Goal: Find specific page/section: Find specific page/section

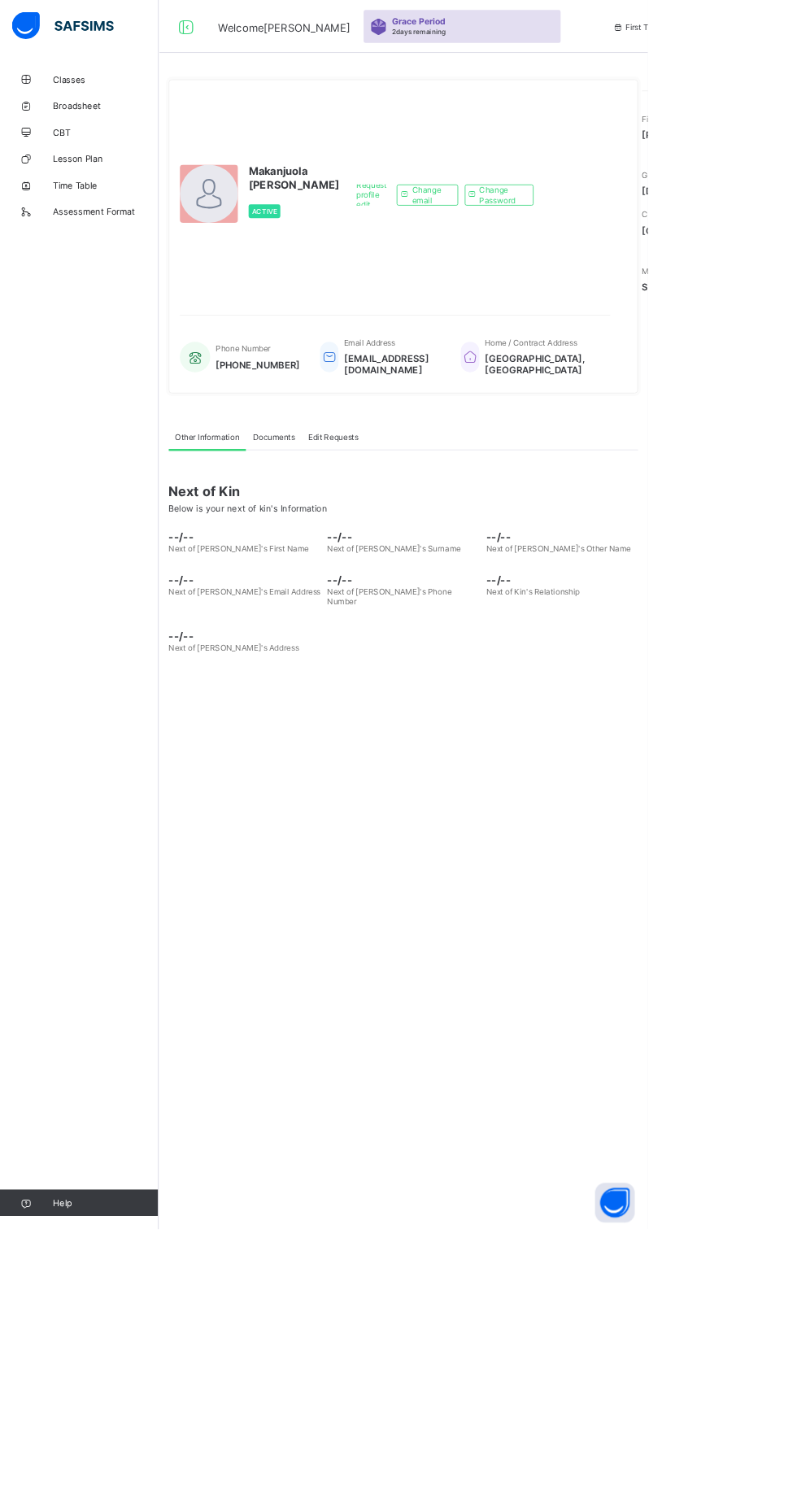
click at [136, 130] on span "Broadsheet" at bounding box center [130, 130] width 130 height 13
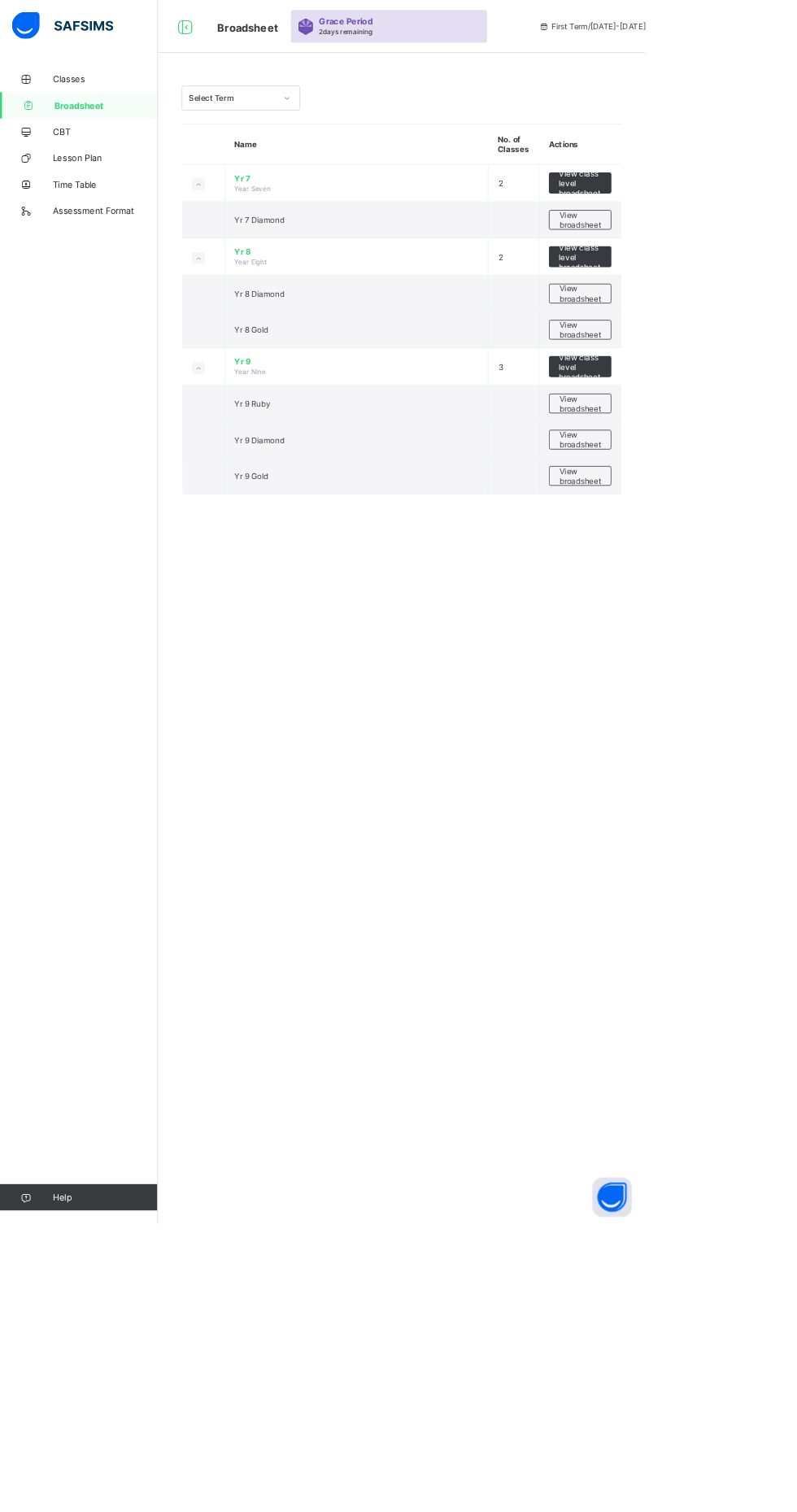
click at [94, 98] on span "Classes" at bounding box center [130, 98] width 130 height 13
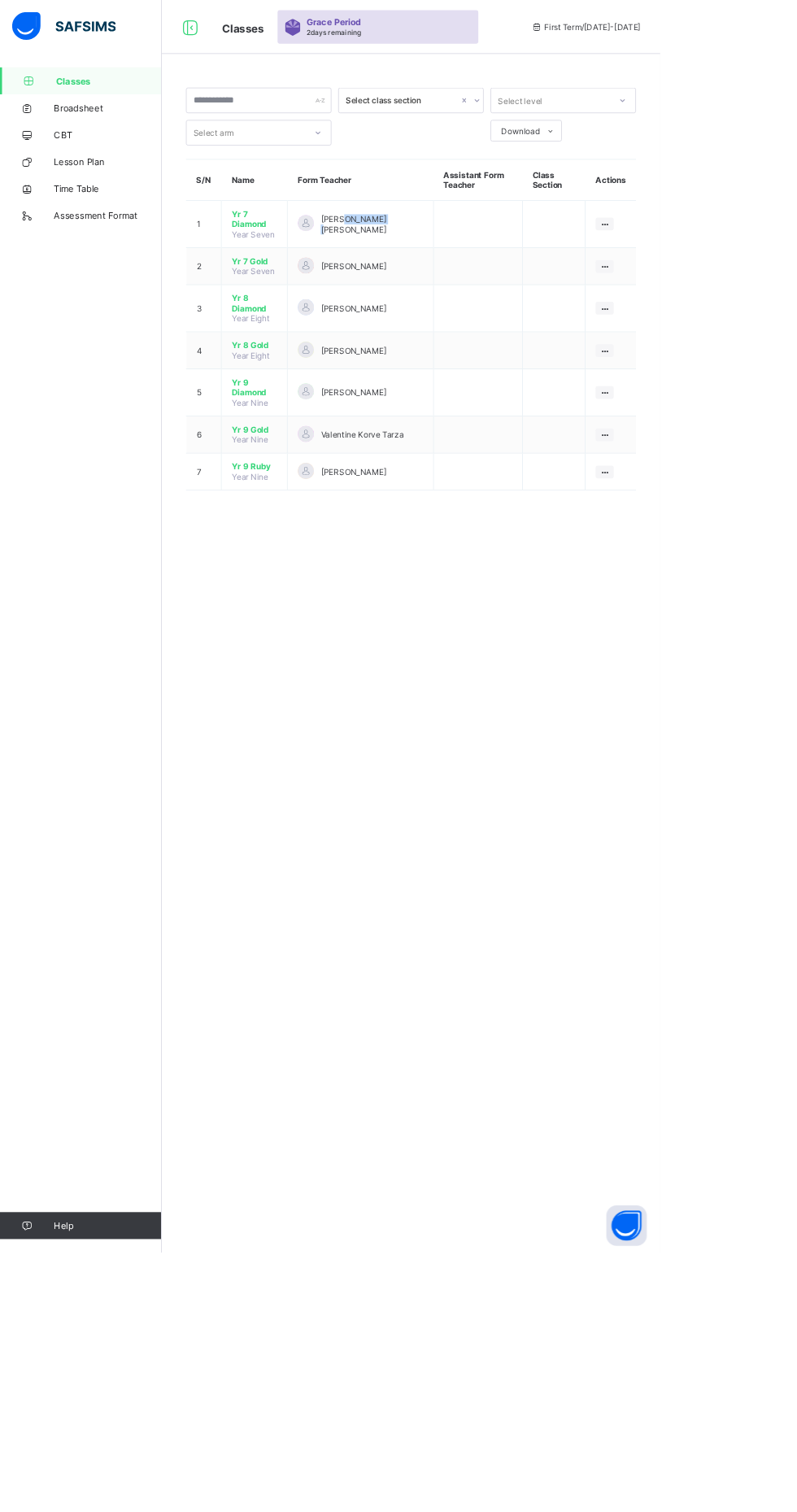
click at [423, 262] on span "[PERSON_NAME] [PERSON_NAME]" at bounding box center [449, 271] width 122 height 24
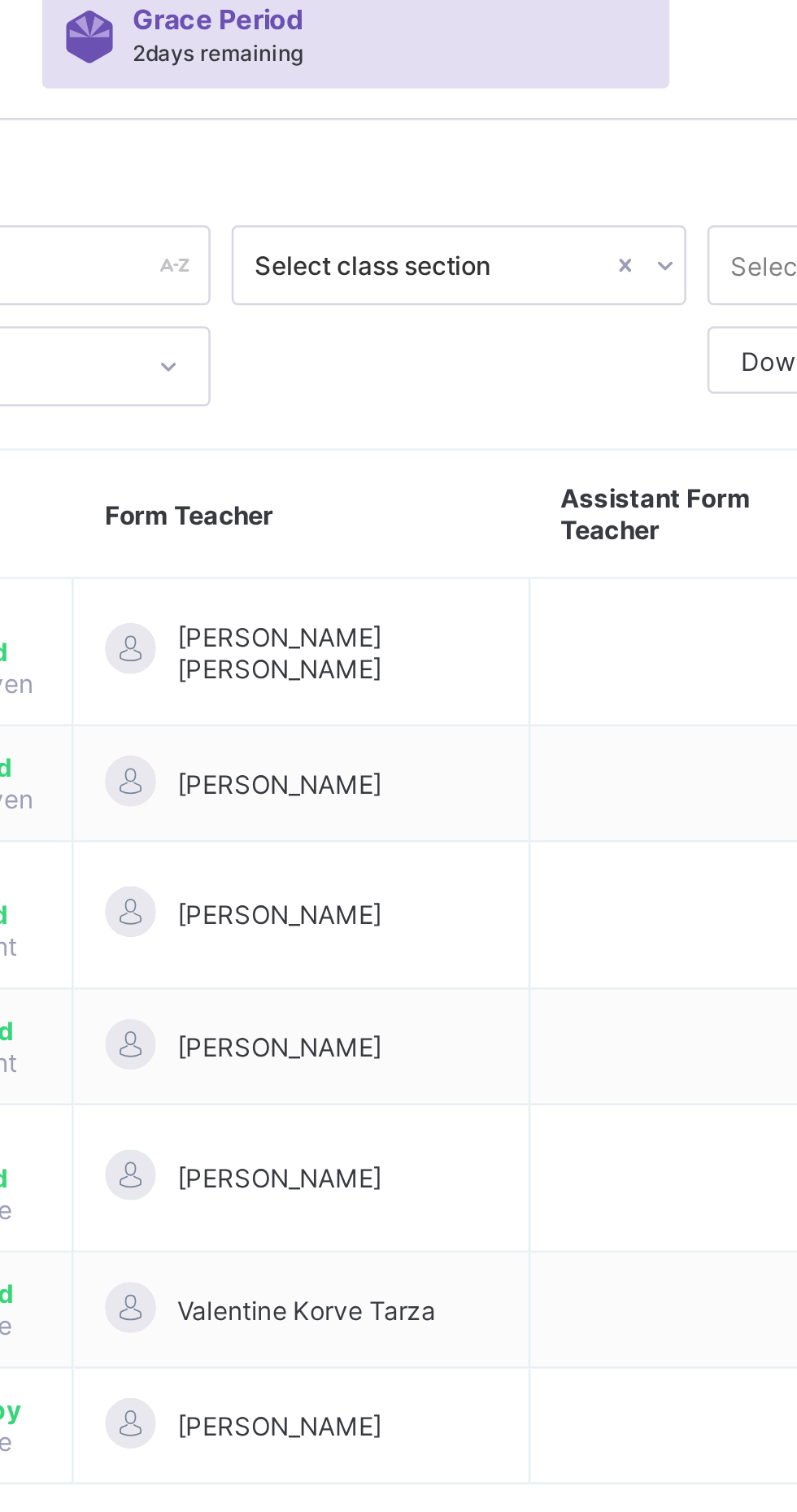
click at [391, 265] on span "[PERSON_NAME] [PERSON_NAME]" at bounding box center [449, 271] width 122 height 24
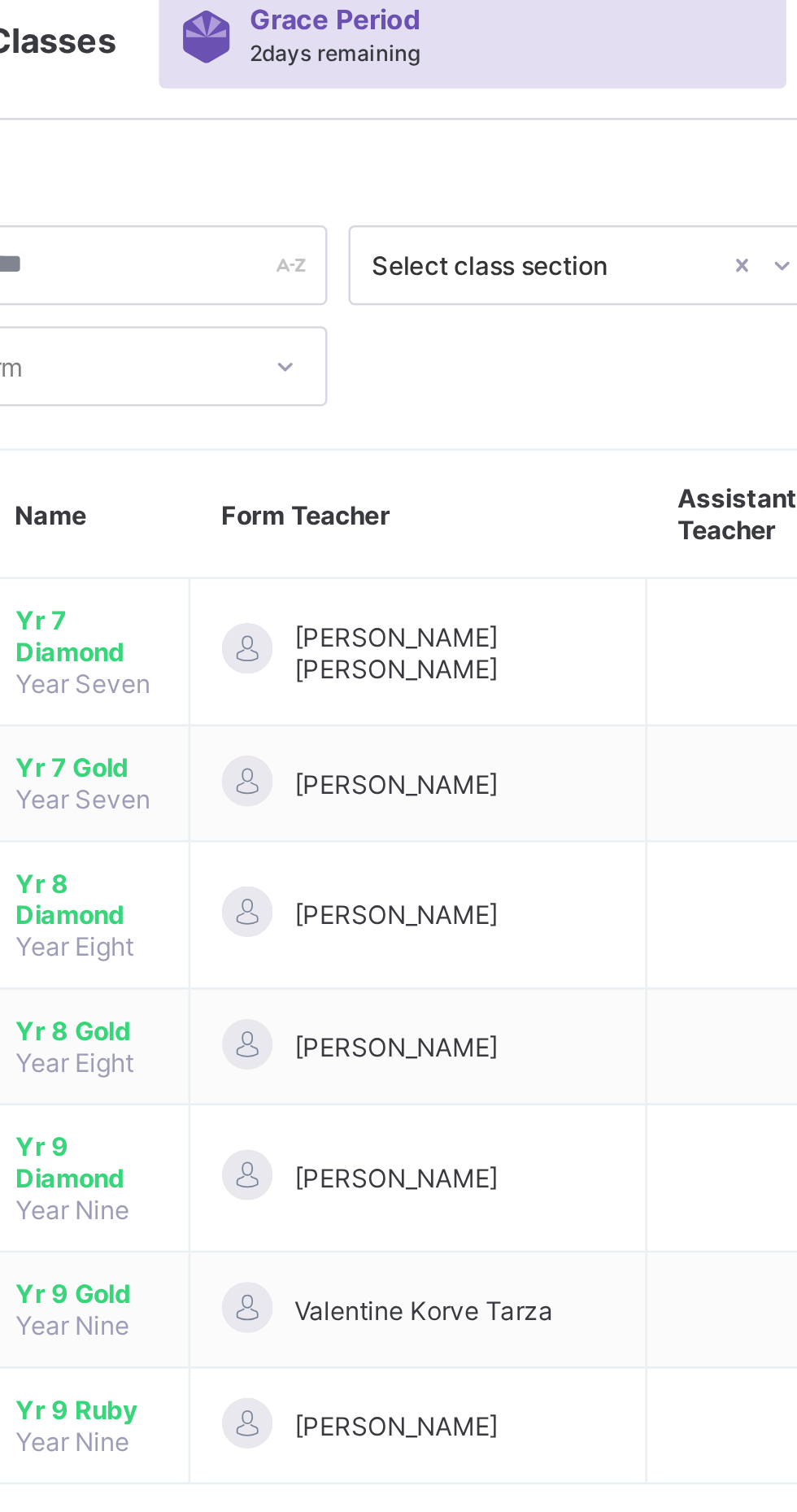
click at [421, 271] on span "[PERSON_NAME] [PERSON_NAME]" at bounding box center [449, 271] width 122 height 24
click at [466, 256] on td "[PERSON_NAME] [PERSON_NAME]" at bounding box center [435, 271] width 175 height 57
click at [445, 263] on span "[PERSON_NAME] [PERSON_NAME]" at bounding box center [449, 271] width 122 height 24
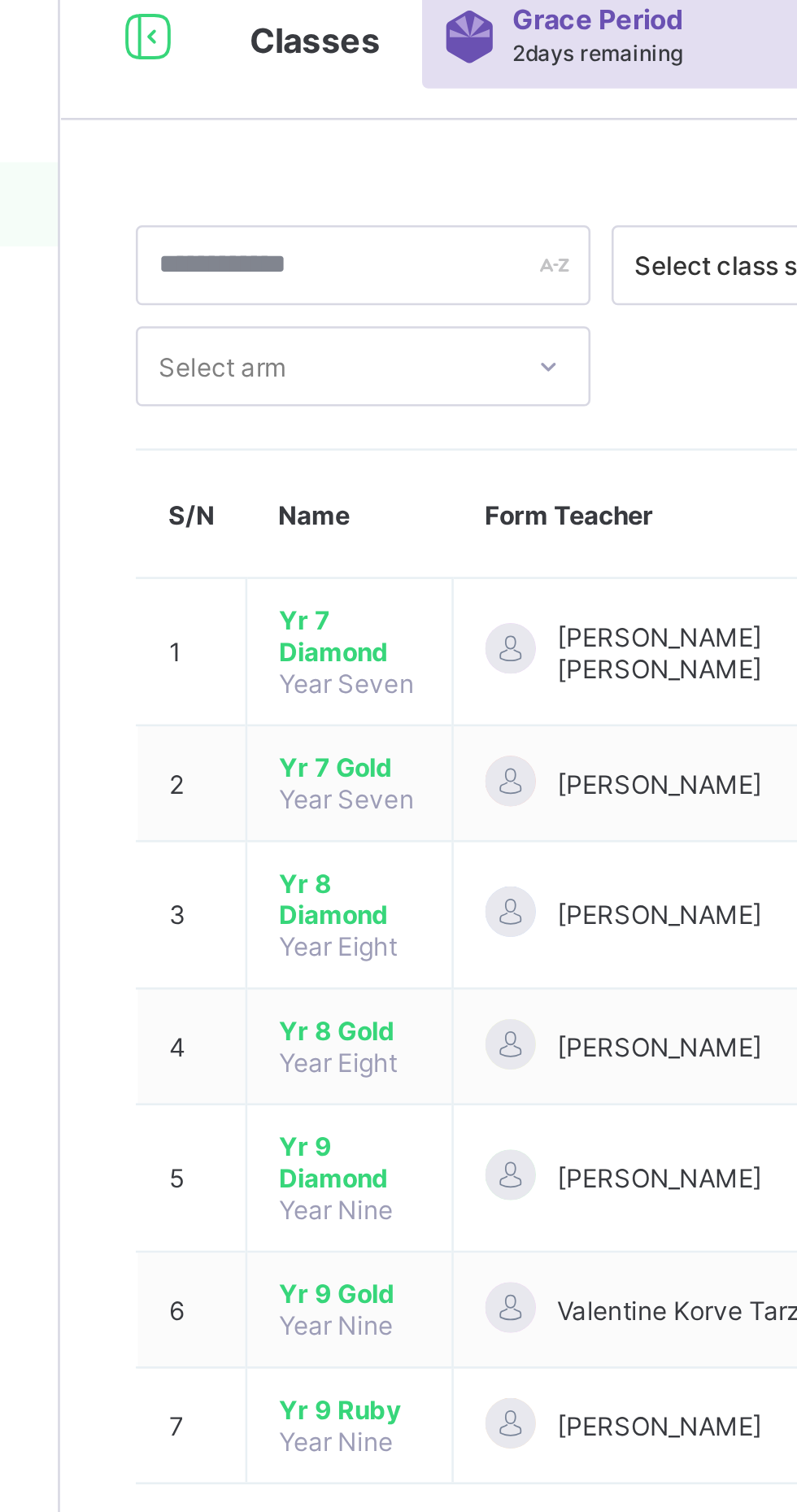
click at [297, 271] on span "Yr 7 Diamond" at bounding box center [307, 264] width 55 height 24
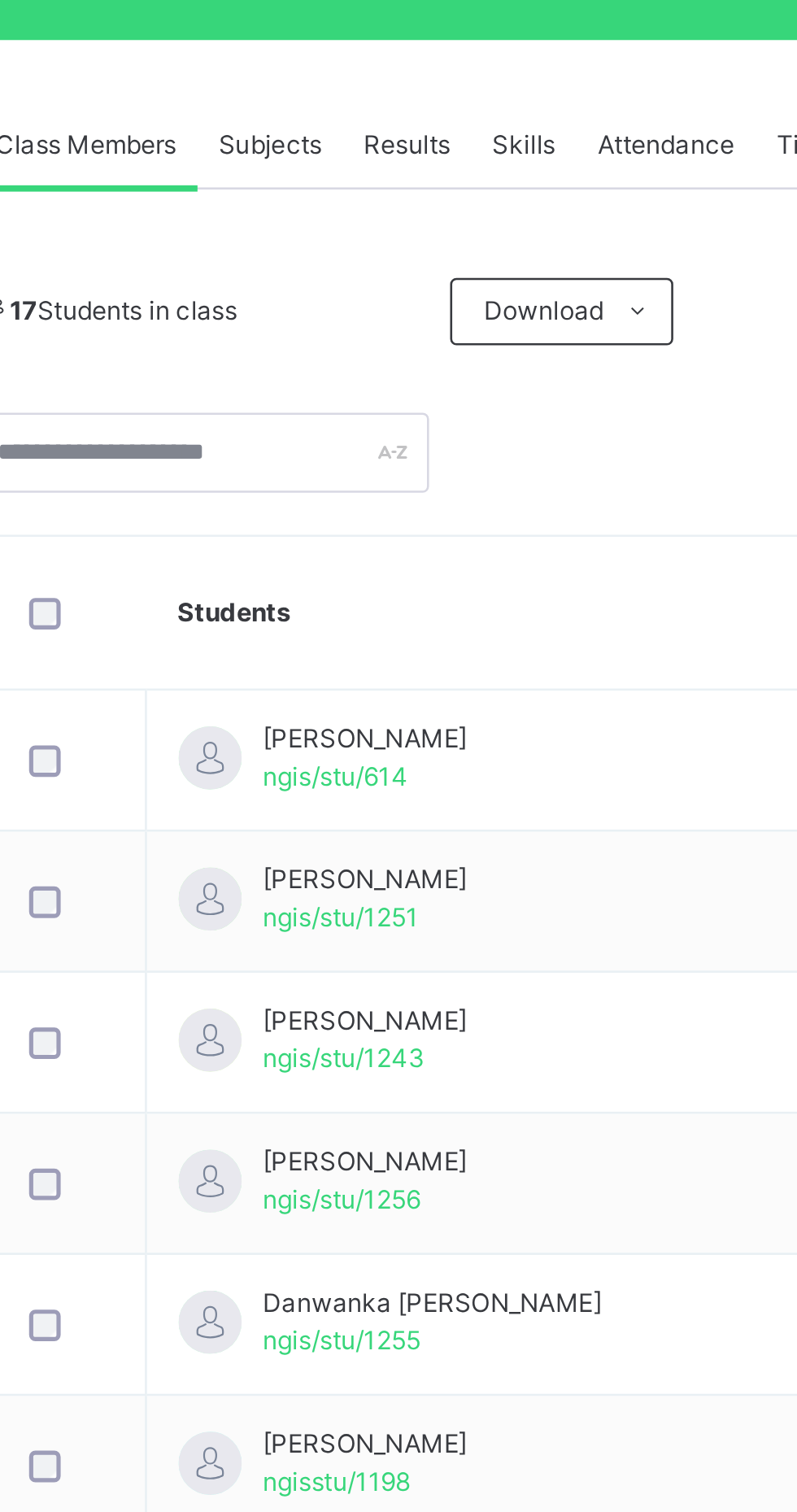
click at [537, 676] on td "Afolabi Emmanuella Aanuoluwa ngis/stu/1251" at bounding box center [492, 661] width 401 height 55
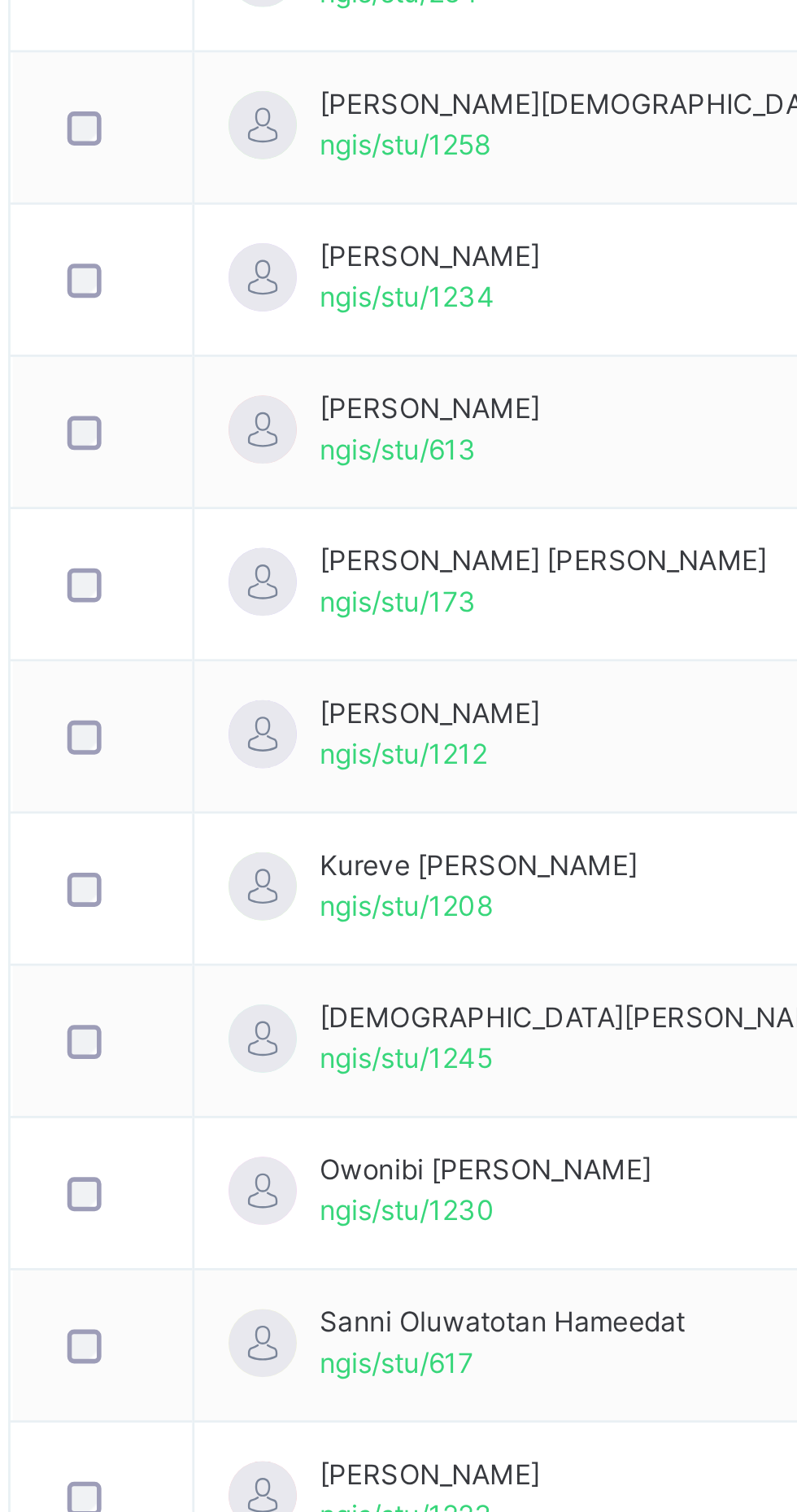
click at [454, 1375] on div "Owonibi Adedamola Russell ngis/stu/1230" at bounding box center [396, 1368] width 119 height 29
